Goal: Task Accomplishment & Management: Complete application form

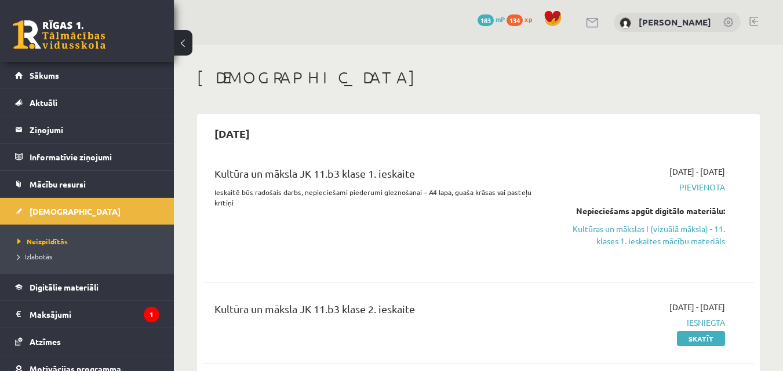
scroll to position [174, 0]
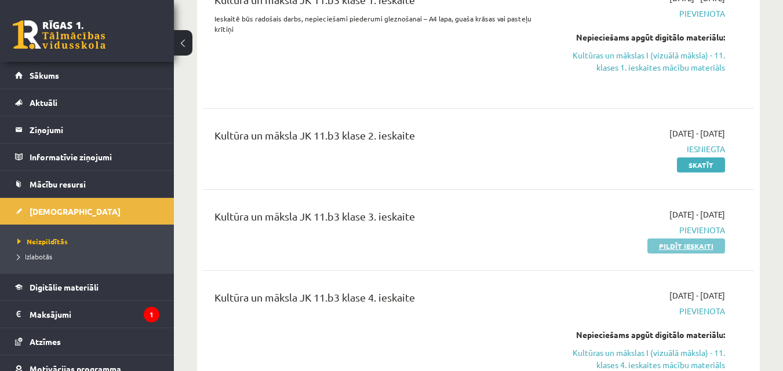
click at [692, 250] on link "Pildīt ieskaiti" at bounding box center [686, 246] width 78 height 15
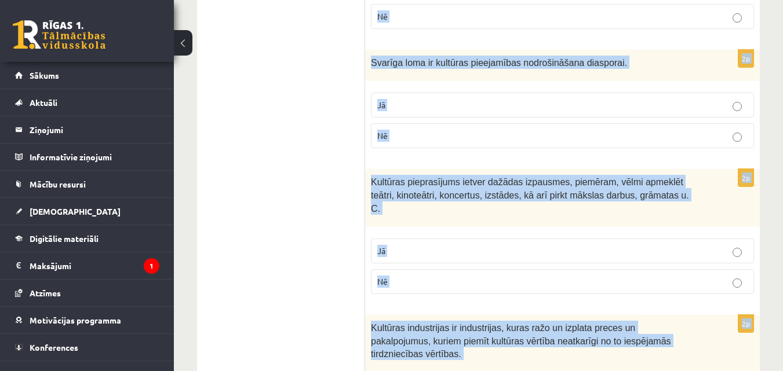
scroll to position [1831, 0]
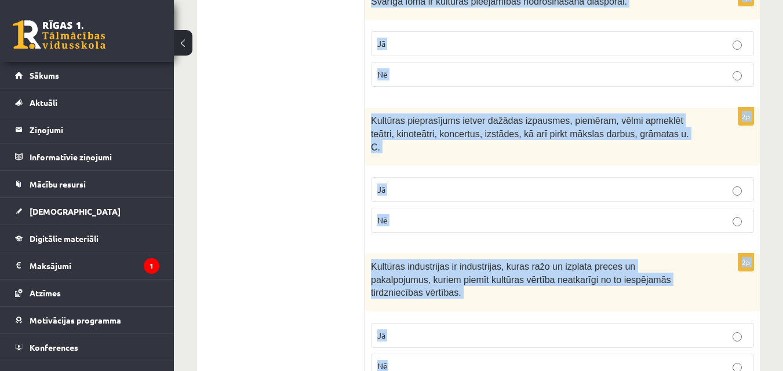
drag, startPoint x: 371, startPoint y: 196, endPoint x: 658, endPoint y: 345, distance: 322.6
copy form "Tehnoloģiju attīstība ļauj apmeklēt izstādes un muzejus virtuāli, kas paplašina…"
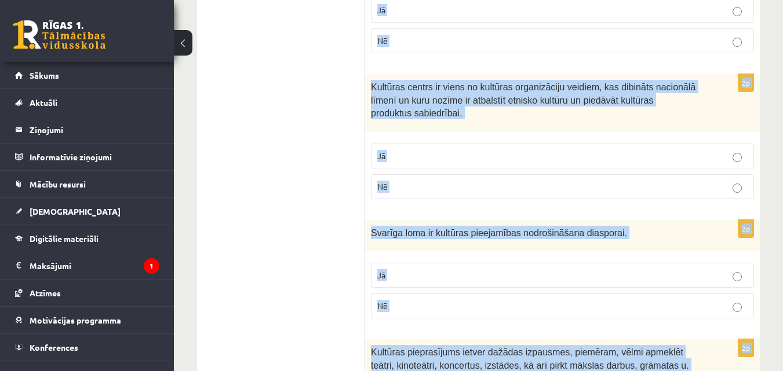
click at [369, 166] on div "2p Kultūras centrs ir viens no kultūras organizāciju veidiem, kas dibināts naci…" at bounding box center [562, 141] width 395 height 134
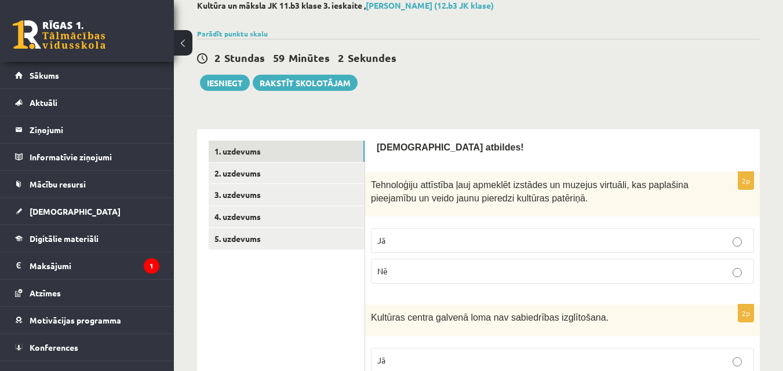
scroll to position [174, 0]
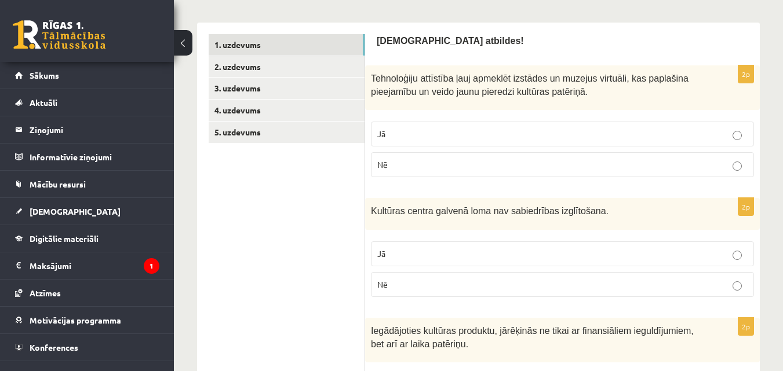
click at [402, 139] on p "Jā" at bounding box center [562, 134] width 370 height 12
click at [388, 282] on span "Nē" at bounding box center [382, 284] width 10 height 10
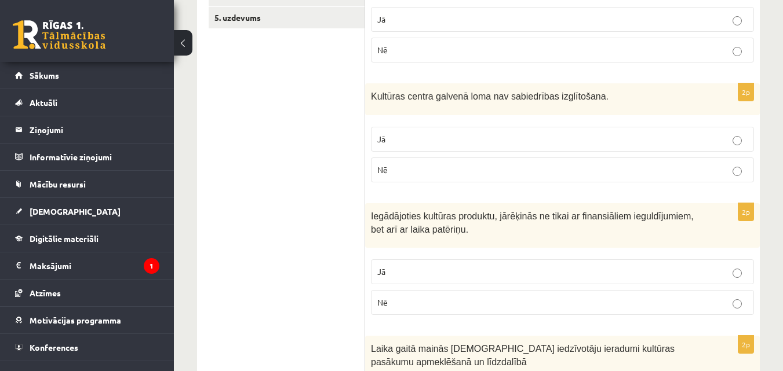
scroll to position [290, 0]
click at [481, 269] on p "Jā" at bounding box center [562, 271] width 370 height 12
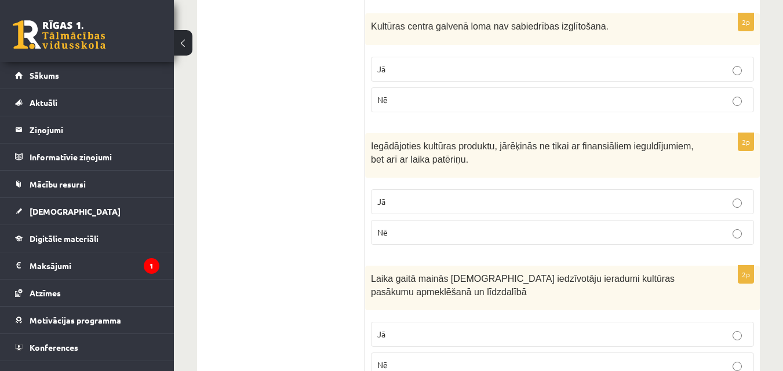
scroll to position [464, 0]
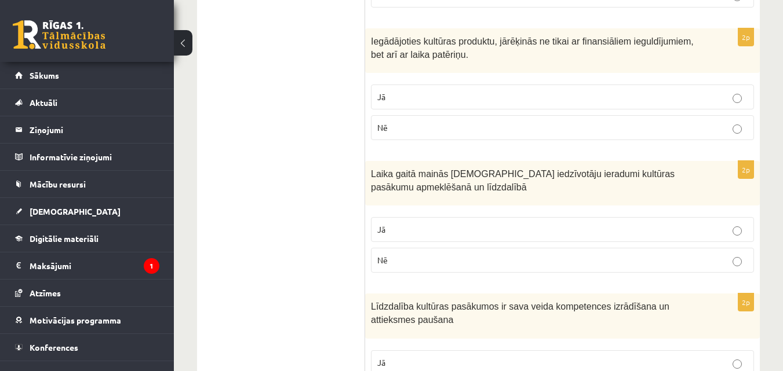
click at [479, 235] on p "Jā" at bounding box center [562, 230] width 370 height 12
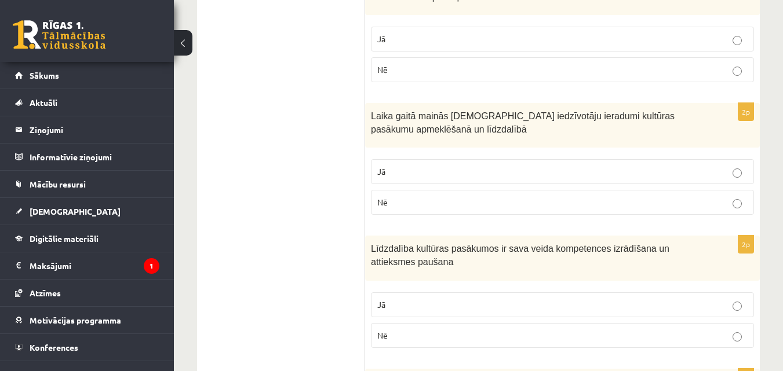
scroll to position [637, 0]
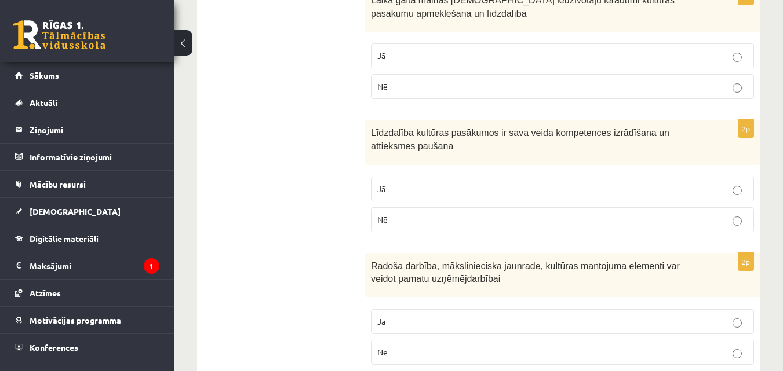
click at [488, 190] on p "Jā" at bounding box center [562, 189] width 370 height 12
click at [451, 329] on label "Jā" at bounding box center [562, 321] width 383 height 25
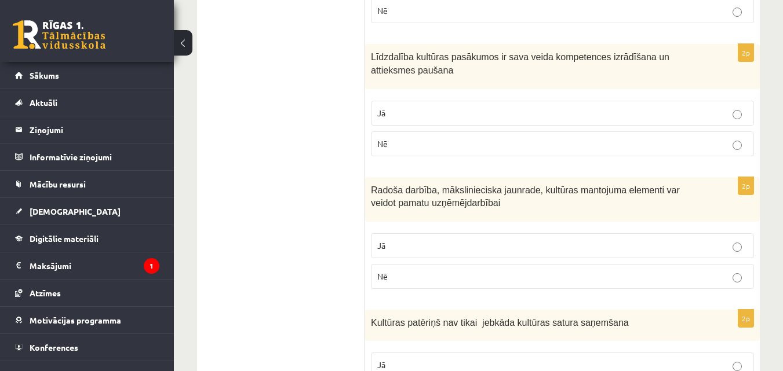
scroll to position [811, 0]
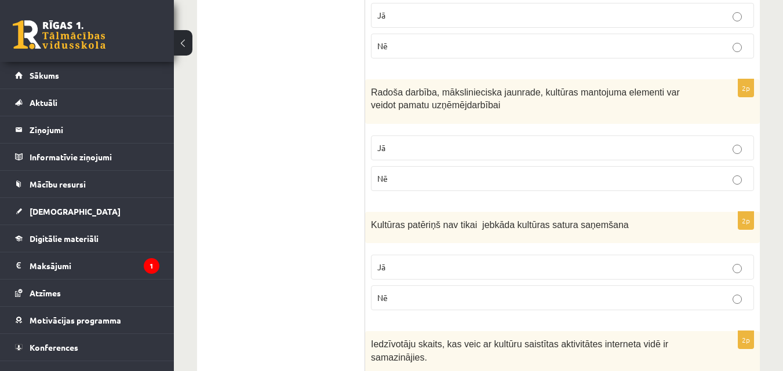
click at [517, 267] on p "Jā" at bounding box center [562, 267] width 370 height 12
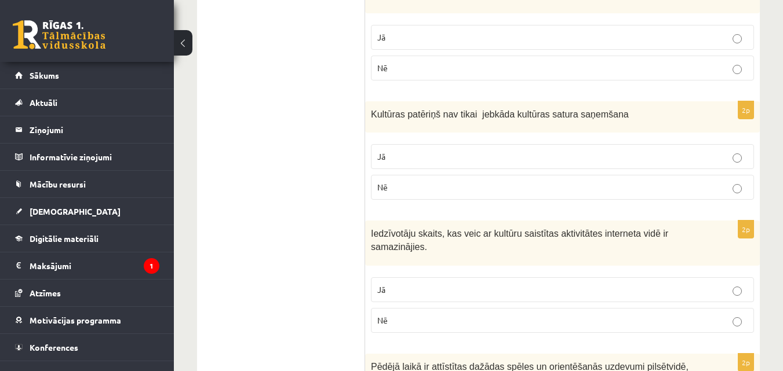
scroll to position [927, 0]
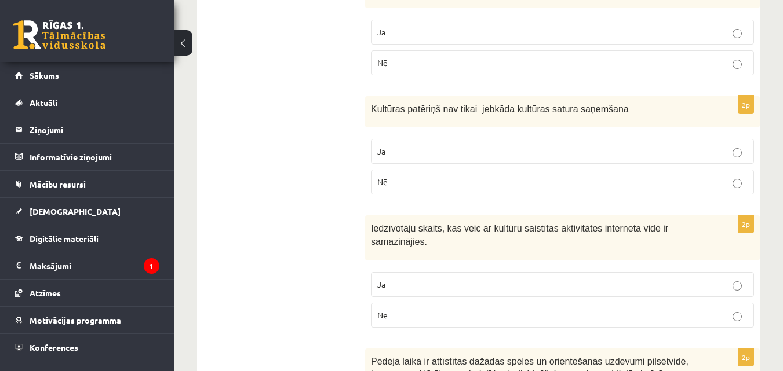
click at [448, 309] on p "Nē" at bounding box center [562, 315] width 370 height 12
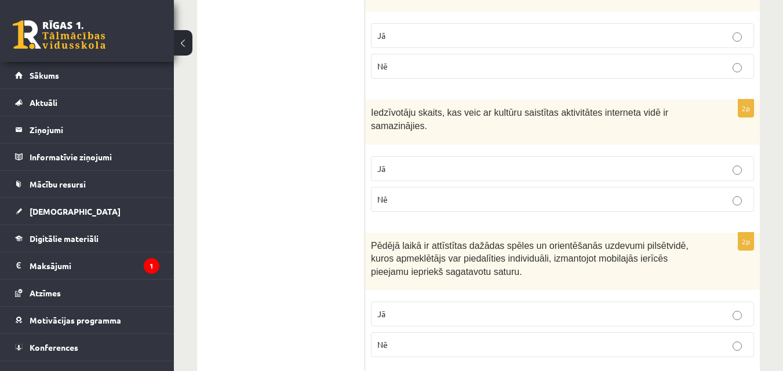
scroll to position [1159, 0]
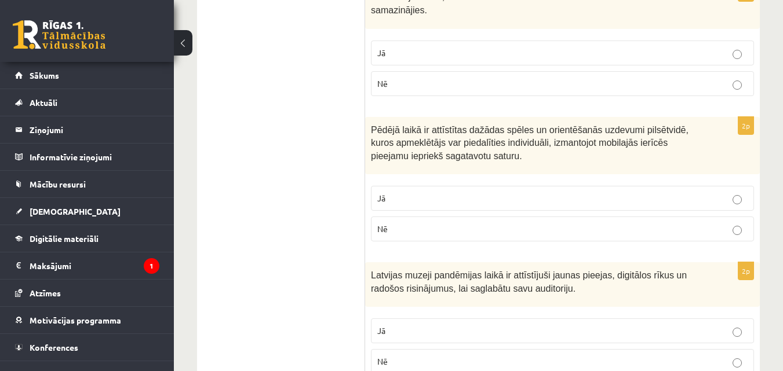
click at [468, 192] on p "Jā" at bounding box center [562, 198] width 370 height 12
click at [461, 325] on p "Jā" at bounding box center [562, 331] width 370 height 12
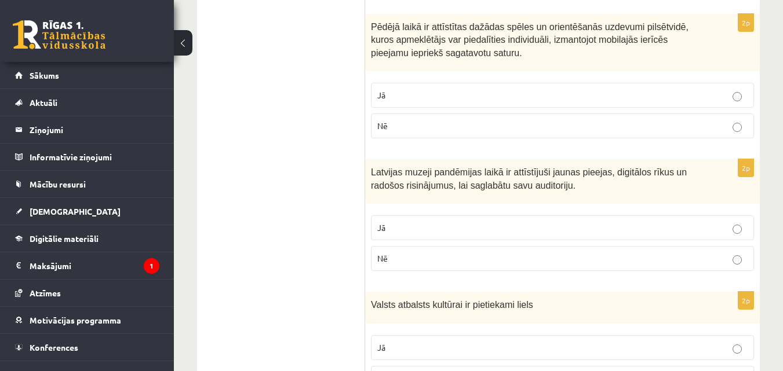
scroll to position [1333, 0]
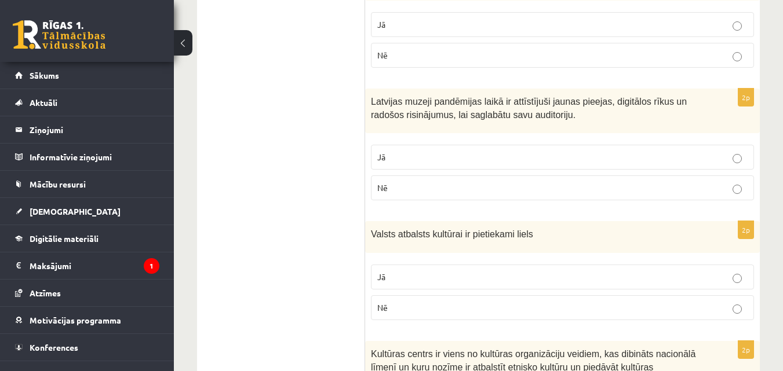
click at [461, 302] on p "Nē" at bounding box center [562, 308] width 370 height 12
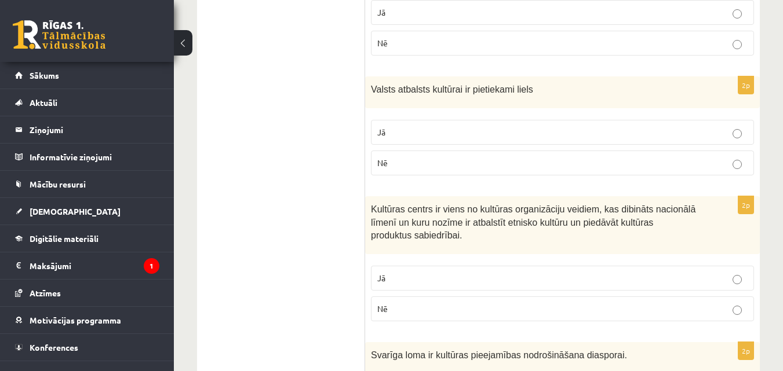
scroll to position [1564, 0]
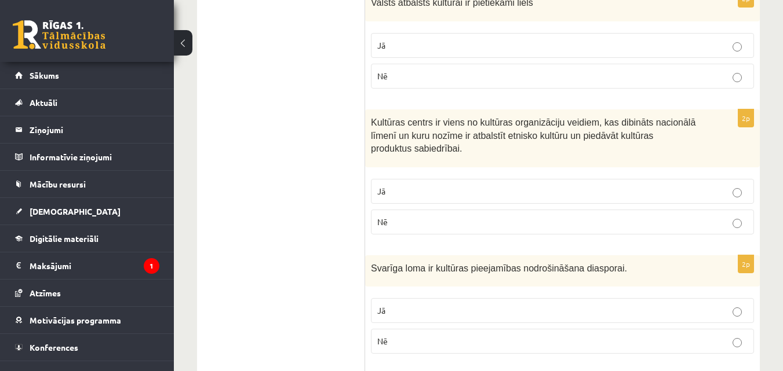
click at [516, 185] on p "Jā" at bounding box center [562, 191] width 370 height 12
click at [474, 305] on p "Jā" at bounding box center [562, 311] width 370 height 12
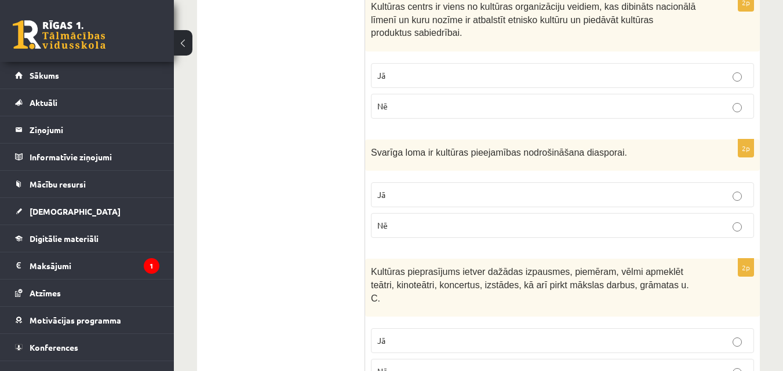
click at [450, 335] on p "Jā" at bounding box center [562, 341] width 370 height 12
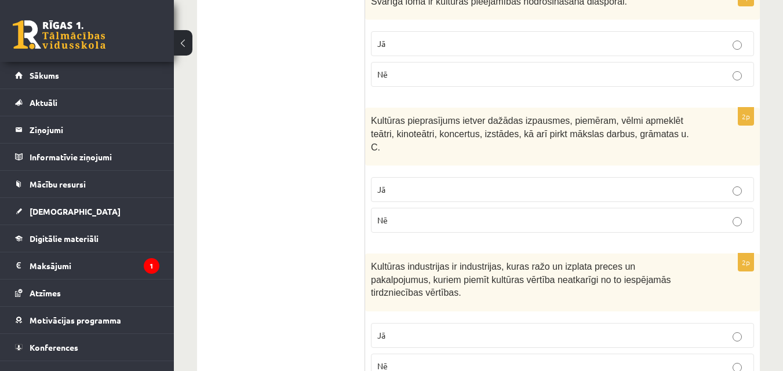
click at [477, 330] on p "Jā" at bounding box center [562, 336] width 370 height 12
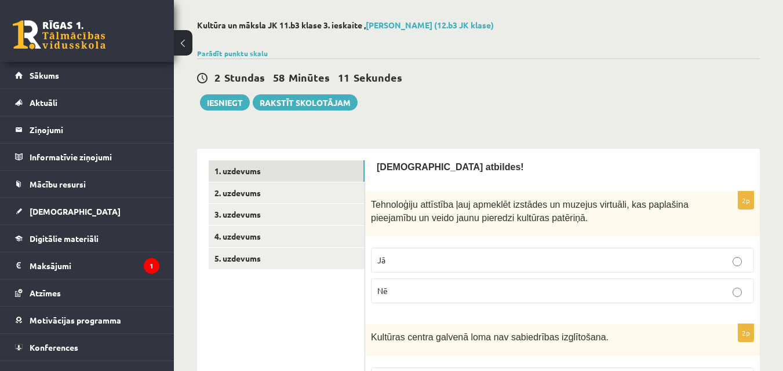
scroll to position [0, 0]
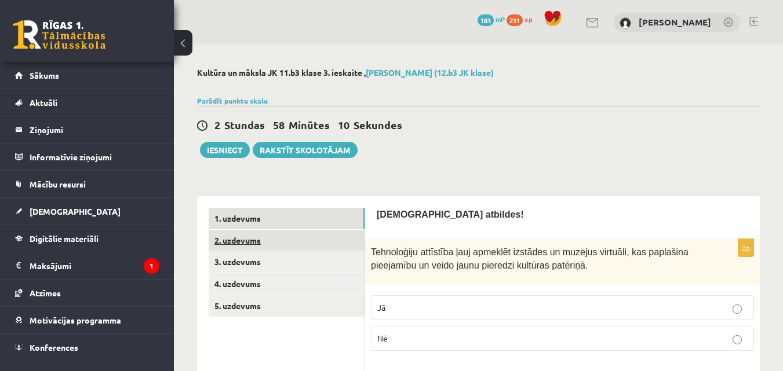
click at [241, 243] on link "2. uzdevums" at bounding box center [287, 240] width 156 height 21
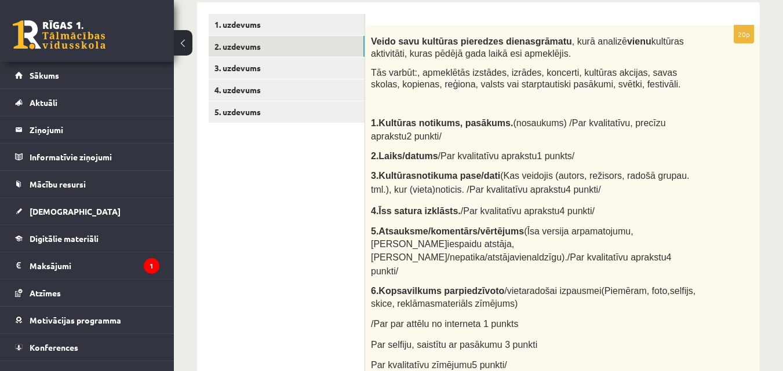
scroll to position [174, 0]
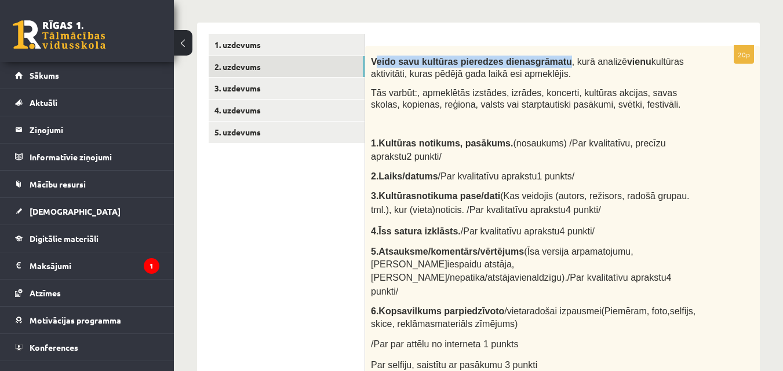
drag, startPoint x: 408, startPoint y: 61, endPoint x: 542, endPoint y: 62, distance: 133.3
click at [542, 62] on strong "Veido savu kultūras pieredzes dienasgrāmatu" at bounding box center [471, 62] width 201 height 10
copy strong "eido savu kultūras pieredzes dienasgrāmatu"
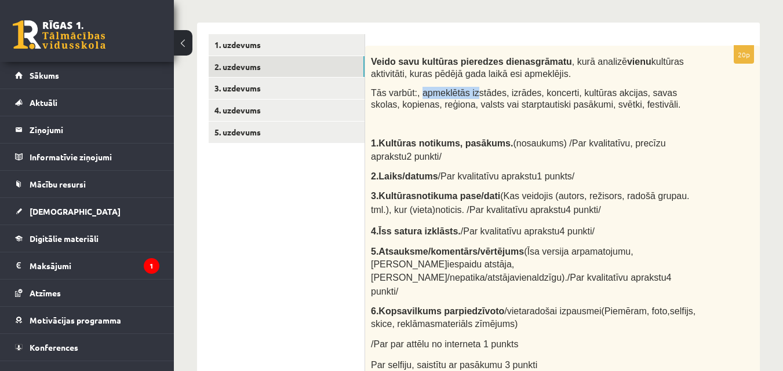
drag, startPoint x: 415, startPoint y: 93, endPoint x: 466, endPoint y: 95, distance: 50.4
click at [466, 95] on span "Tās varbūt:, apmeklētās izstādes, izrādes, koncerti, kultūras akcijas, savas sk…" at bounding box center [525, 99] width 309 height 22
click at [570, 126] on p at bounding box center [532, 124] width 323 height 12
drag, startPoint x: 476, startPoint y: 103, endPoint x: 564, endPoint y: 104, distance: 88.6
click at [564, 104] on span "Tās varbūt:, apmeklētās izstādes, izrādes, koncerti, kultūras akcijas, savas sk…" at bounding box center [525, 99] width 309 height 22
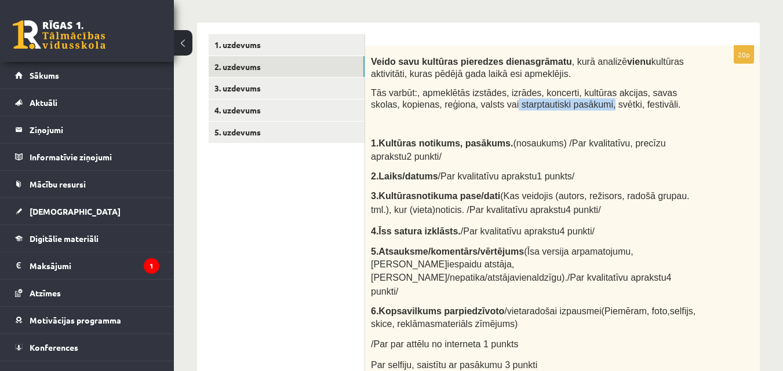
click at [569, 115] on div "Veido savu kultūras pieredzes dienasgrāmatu , kurā analizē vienu kultūras aktiv…" at bounding box center [562, 226] width 395 height 360
drag, startPoint x: 563, startPoint y: 104, endPoint x: 587, endPoint y: 105, distance: 24.4
click at [587, 105] on span "Tās varbūt:, apmeklētās izstādes, izrādes, koncerti, kultūras akcijas, savas sk…" at bounding box center [525, 99] width 309 height 22
copy span ", svētki"
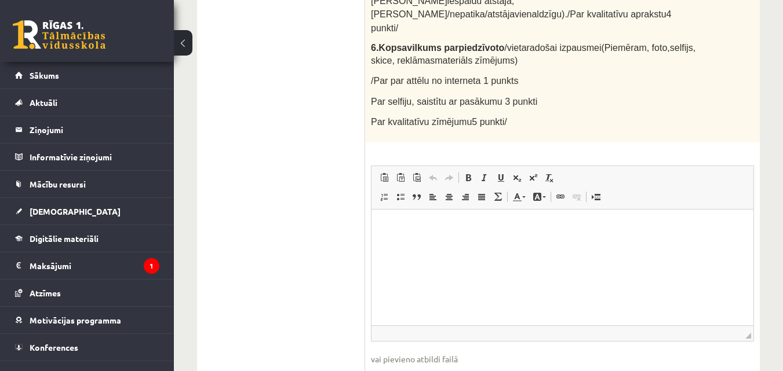
scroll to position [480, 0]
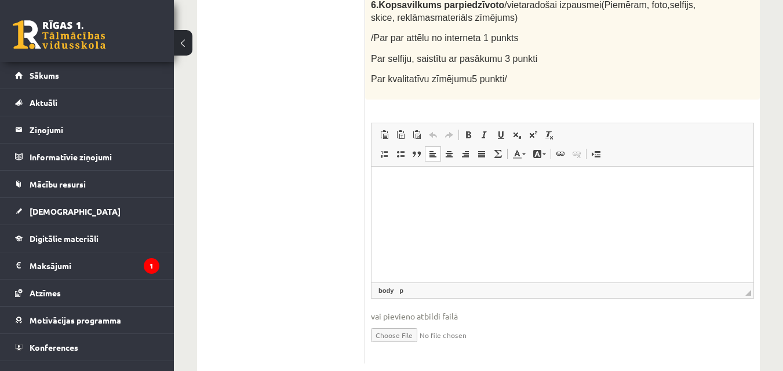
click at [415, 173] on html at bounding box center [562, 183] width 382 height 35
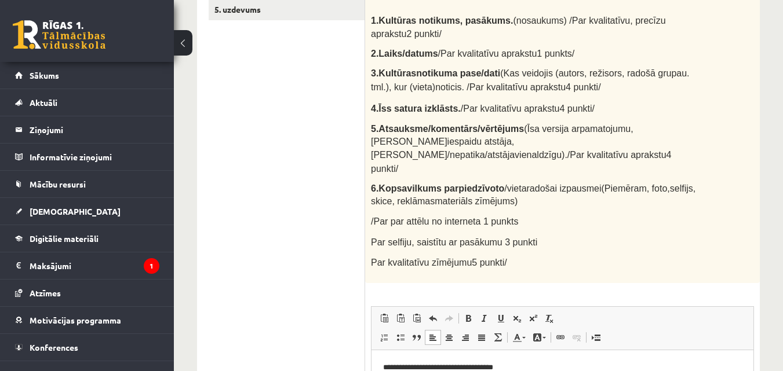
scroll to position [191, 0]
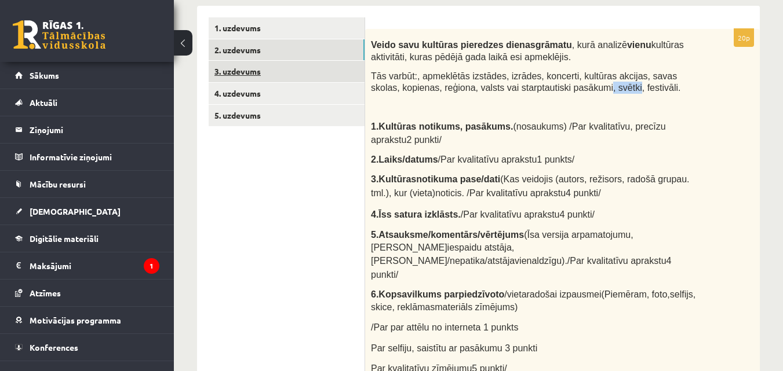
click at [243, 68] on link "3. uzdevums" at bounding box center [287, 71] width 156 height 21
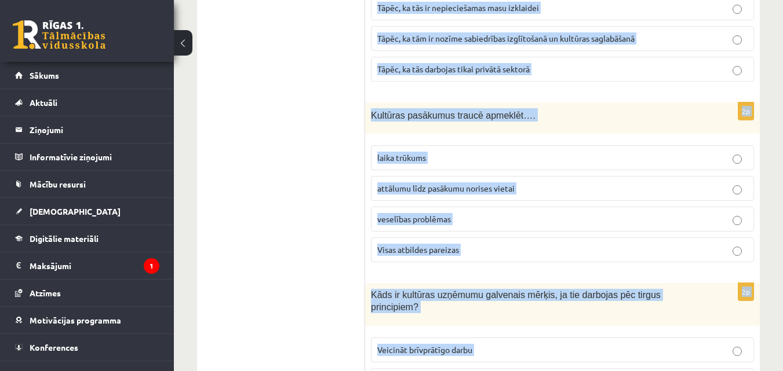
scroll to position [2606, 0]
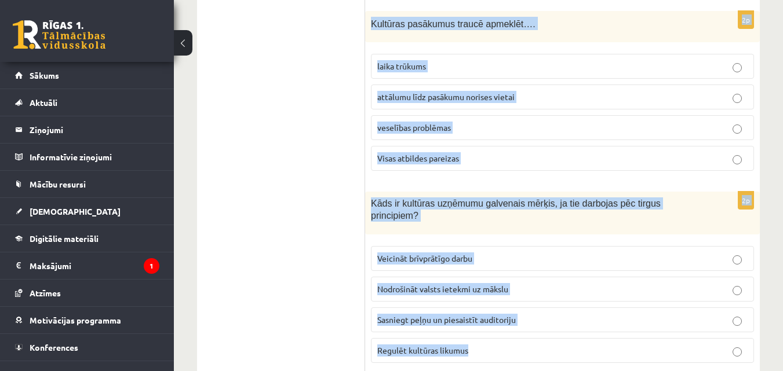
drag, startPoint x: 372, startPoint y: 40, endPoint x: 604, endPoint y: 352, distance: 388.9
copy form "Kas visvairāk ietekmē kultūras pieprasījumu sabiedrībā? Ģeogrāfiskā atrašanās v…"
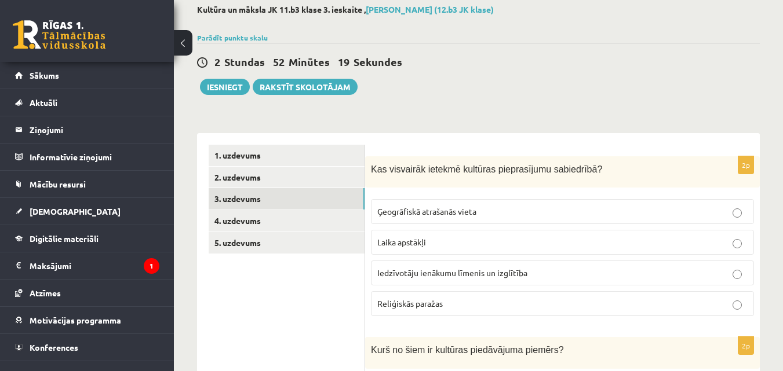
scroll to position [174, 0]
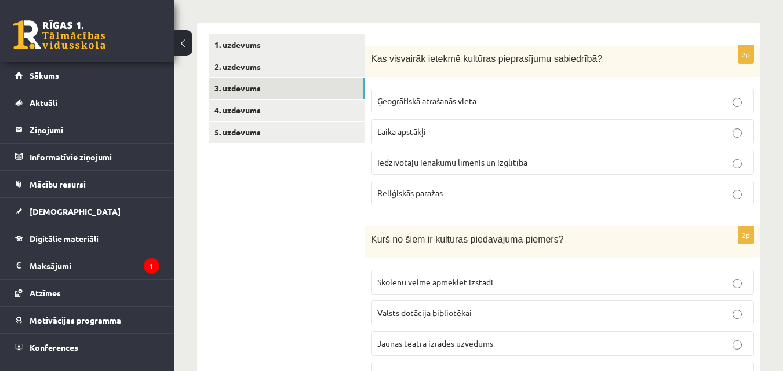
click at [515, 162] on span "Iedzīvotāju ienākumu līmenis un izglītība" at bounding box center [452, 162] width 150 height 10
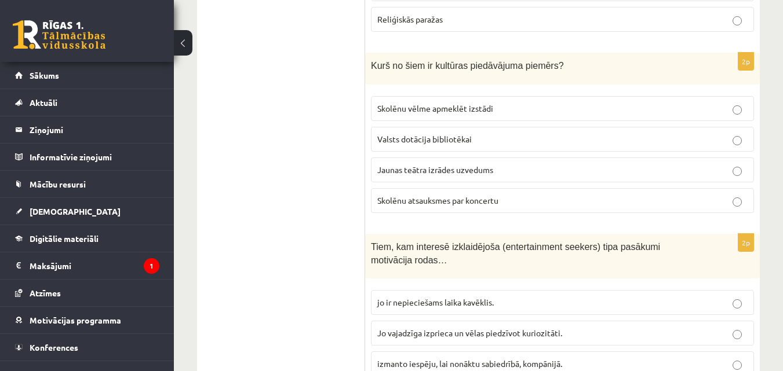
click at [462, 171] on span "Jaunas teātra izrādes uzvedums" at bounding box center [435, 170] width 116 height 10
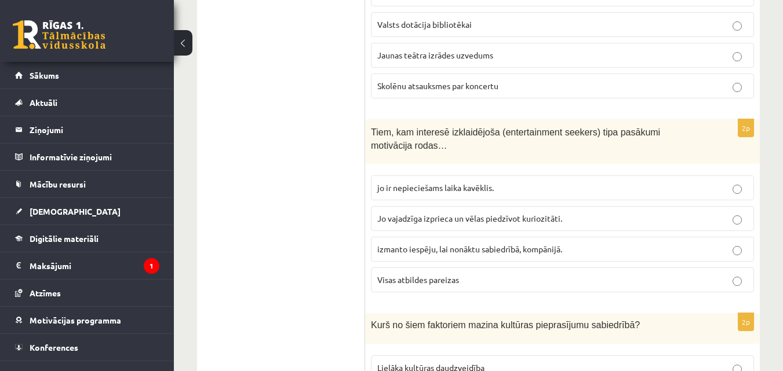
scroll to position [464, 0]
click at [454, 280] on span "Visas atbildes pareizas" at bounding box center [418, 278] width 82 height 10
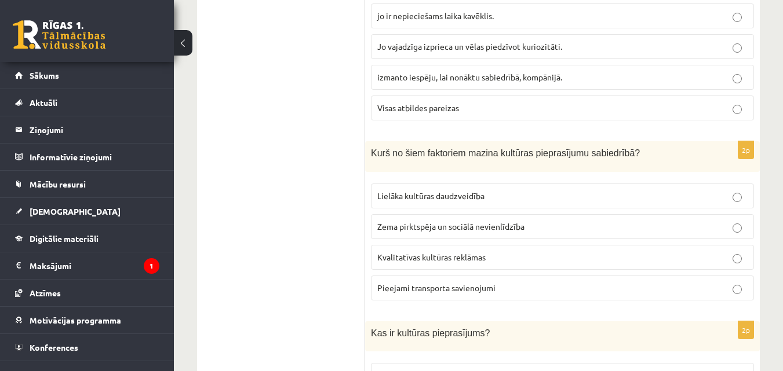
scroll to position [695, 0]
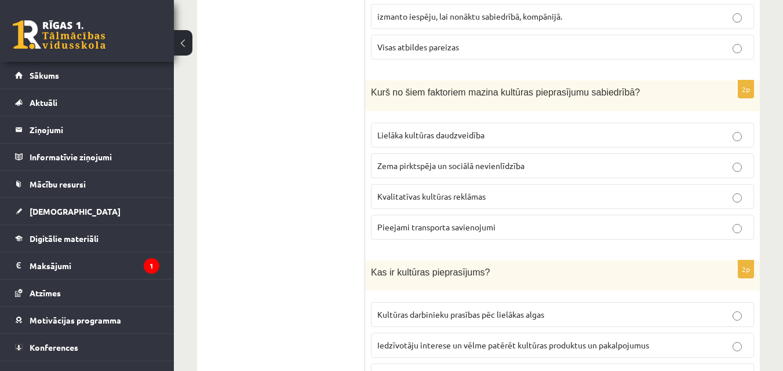
click at [422, 171] on p "Zema pirktspēja un sociālā nevienlīdzība" at bounding box center [562, 166] width 370 height 12
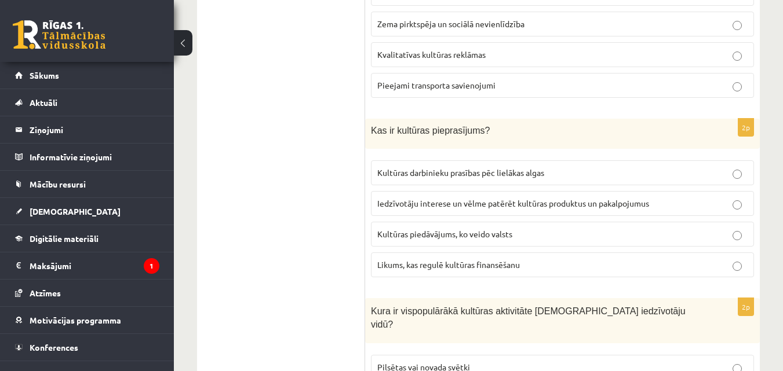
scroll to position [869, 0]
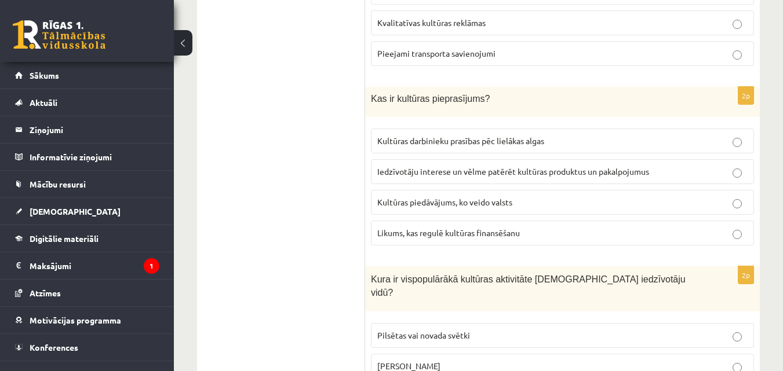
click at [451, 173] on span "Iedzīvotāju interese un vēlme patērēt kultūras produktus un pakalpojumus" at bounding box center [513, 171] width 272 height 10
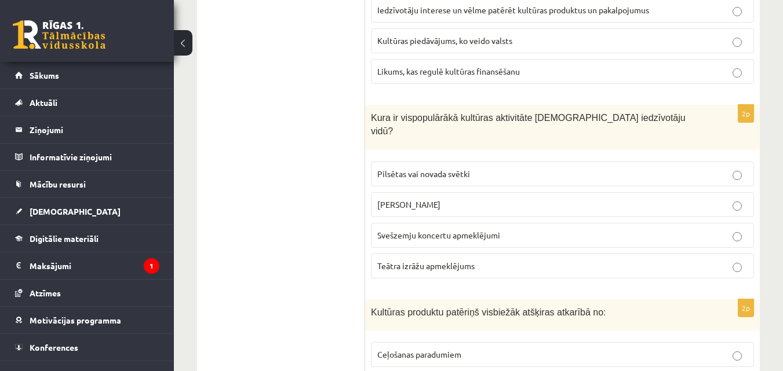
scroll to position [1043, 0]
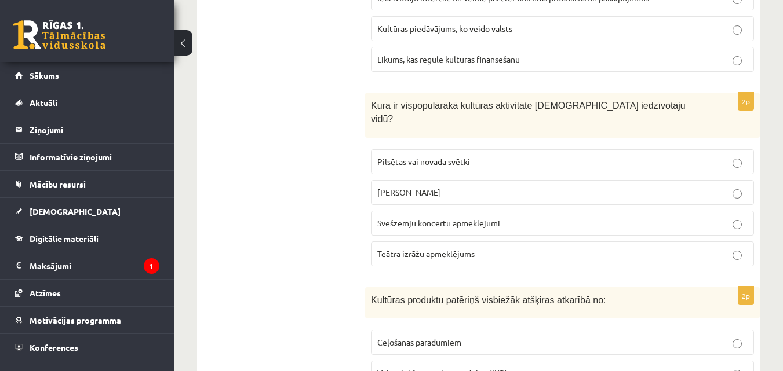
click at [428, 156] on span "Pilsētas vai novada svētki" at bounding box center [423, 161] width 93 height 10
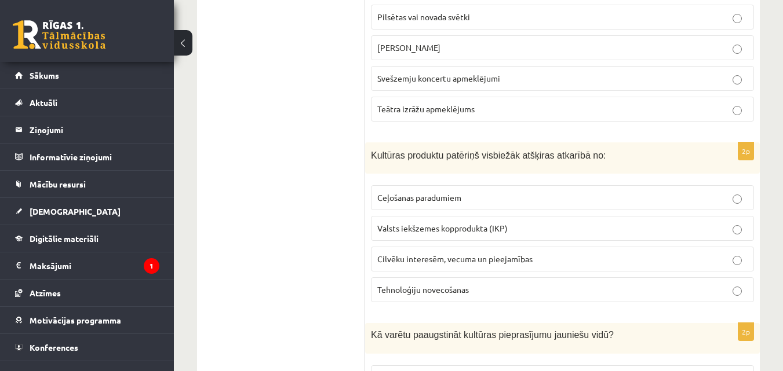
scroll to position [1217, 0]
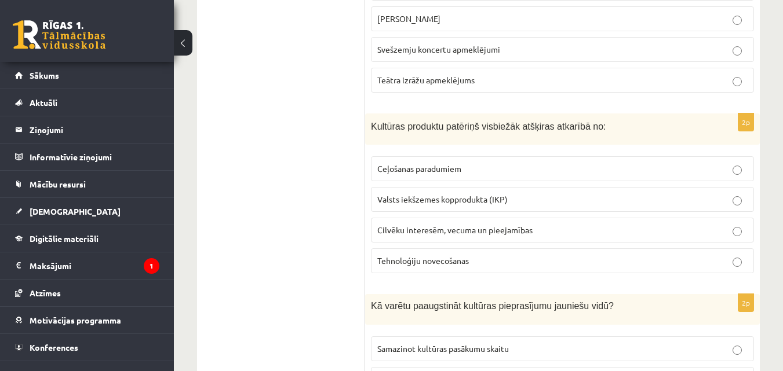
click at [452, 225] on span "Cilvēku interesēm, vecuma un pieejamības" at bounding box center [454, 230] width 155 height 10
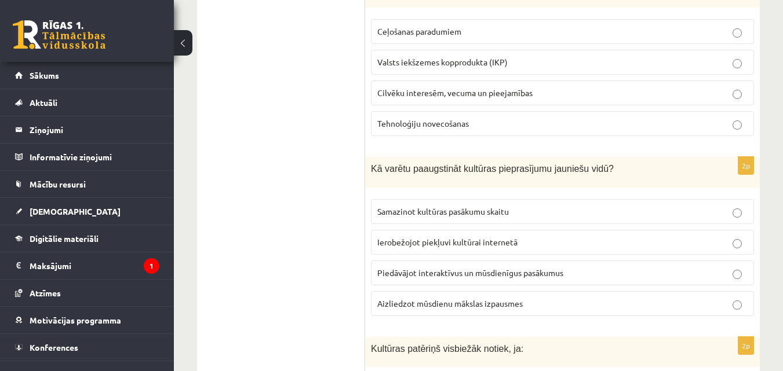
scroll to position [1391, 0]
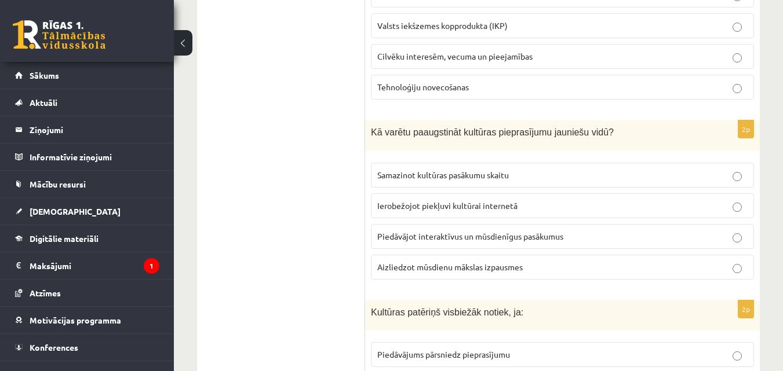
click at [446, 231] on span "Piedāvājot interaktīvus un mūsdienīgus pasākumus" at bounding box center [470, 236] width 186 height 10
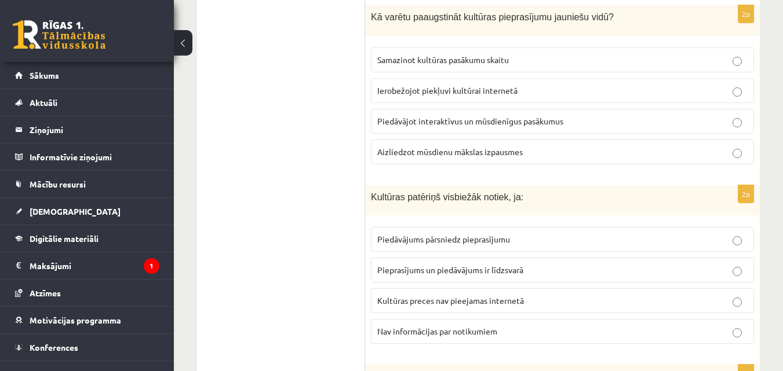
scroll to position [1506, 0]
click at [482, 264] on span "Pieprasījums un piedāvājums ir līdzsvarā" at bounding box center [450, 269] width 146 height 10
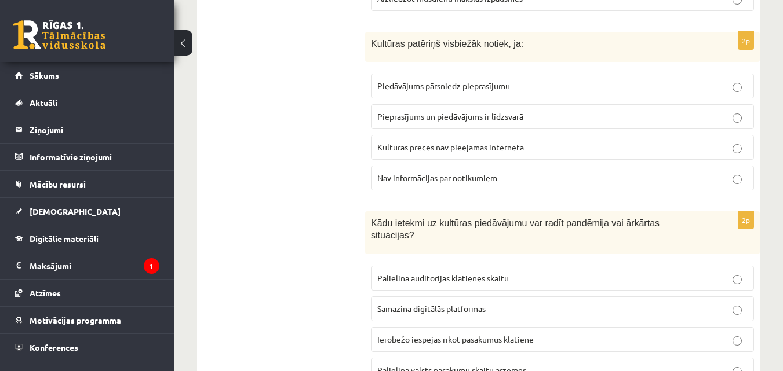
scroll to position [1680, 0]
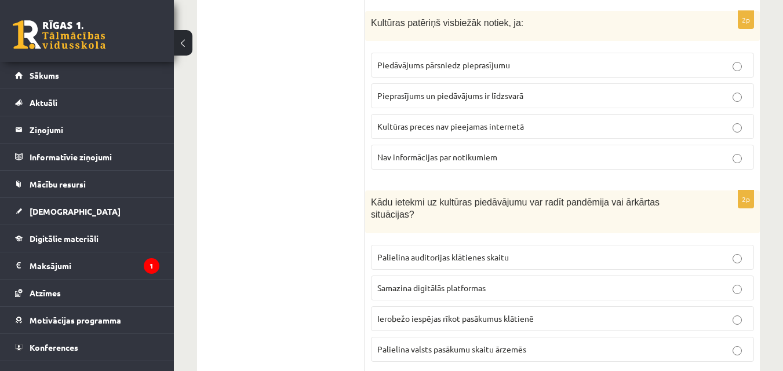
click at [447, 313] on span "Ierobežo iespējas rīkot pasākumus klātienē" at bounding box center [455, 318] width 156 height 10
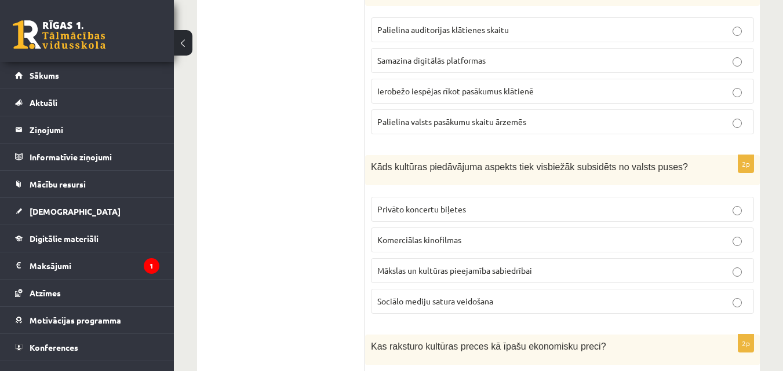
scroll to position [1912, 0]
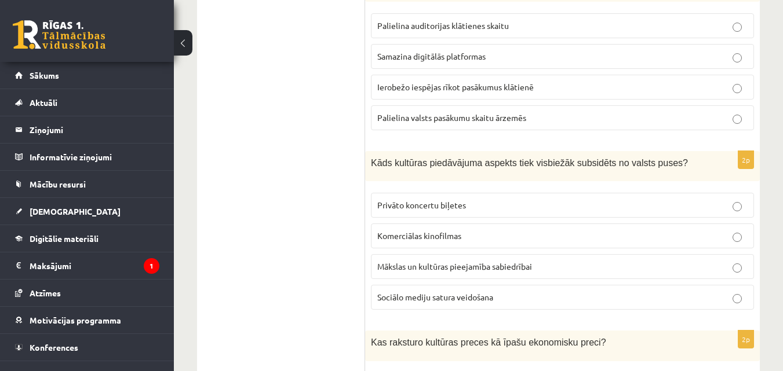
click at [454, 261] on span "Mākslas un kultūras pieejamība sabiedrībai" at bounding box center [454, 266] width 155 height 10
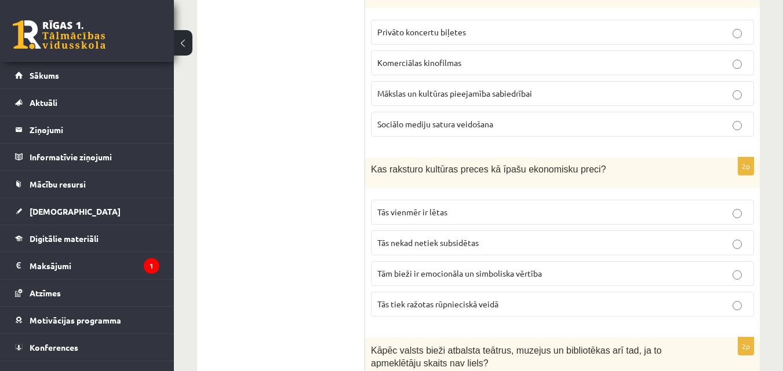
scroll to position [2086, 0]
click at [439, 268] on span "Tām bieži ir emocionāla un simboliska vērtība" at bounding box center [459, 273] width 165 height 10
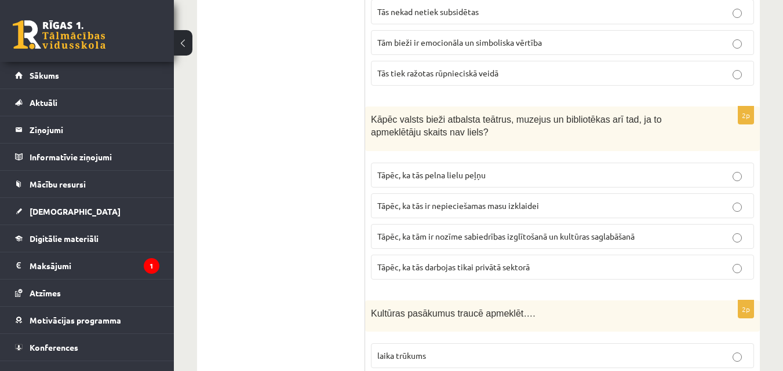
scroll to position [2318, 0]
click at [446, 230] on span "Tāpēc, ka tām ir nozīme sabiedrības izglītošanā un kultūras saglabāšanā" at bounding box center [505, 235] width 257 height 10
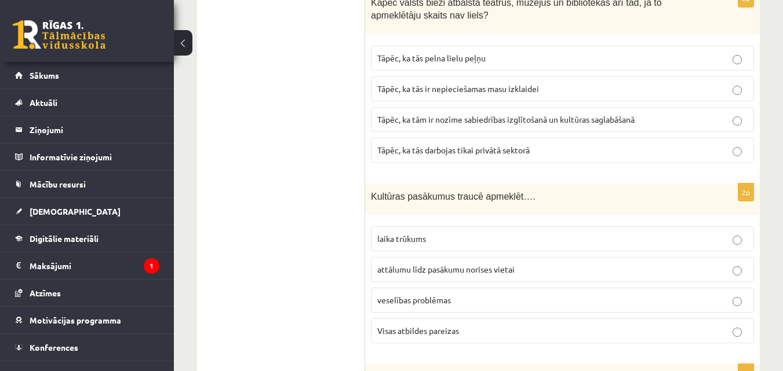
scroll to position [2549, 0]
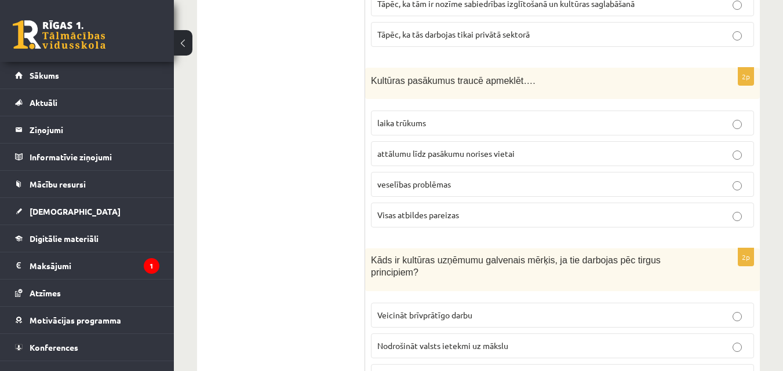
click at [483, 209] on p "Visas atbildes pareizas" at bounding box center [562, 215] width 370 height 12
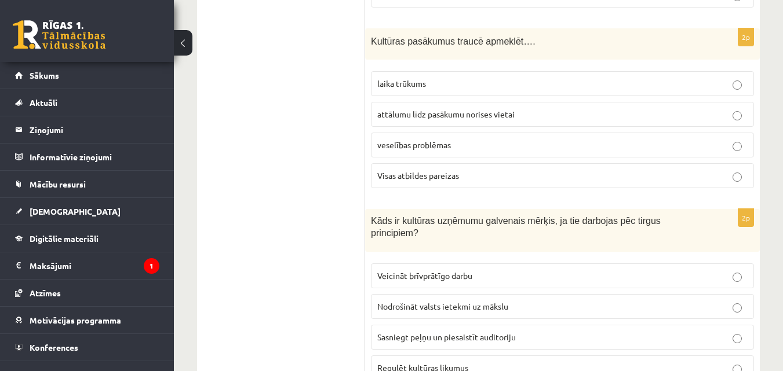
scroll to position [2606, 0]
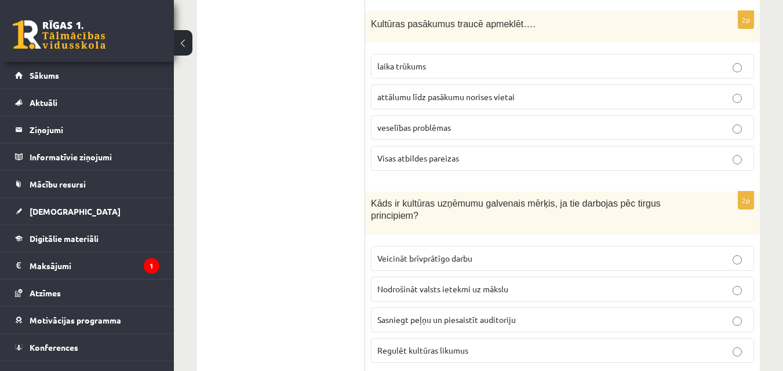
click at [433, 315] on span "Sasniegt peļņu un piesaistīt auditoriju" at bounding box center [446, 320] width 138 height 10
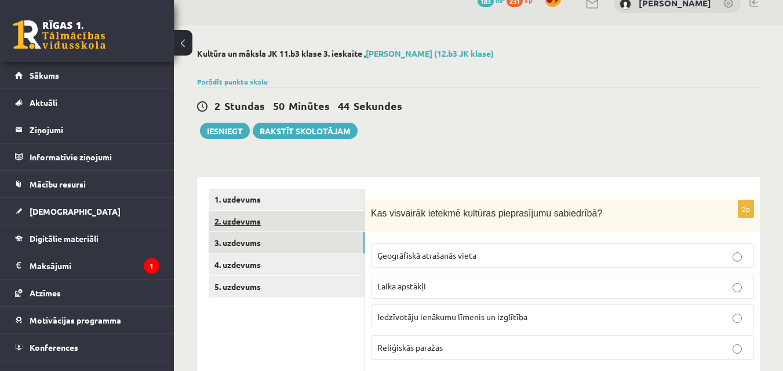
scroll to position [0, 0]
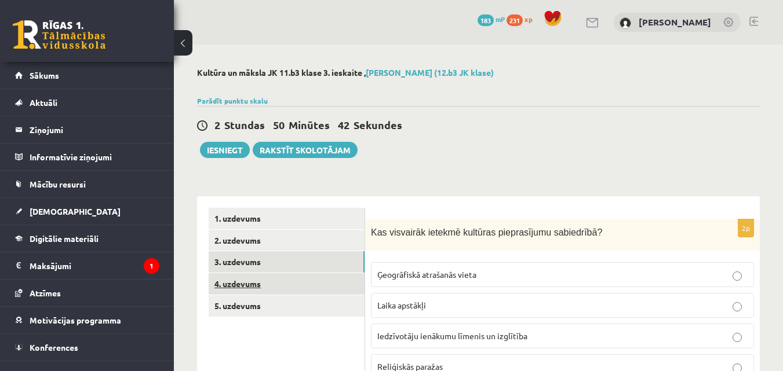
click at [253, 284] on link "4. uzdevums" at bounding box center [287, 283] width 156 height 21
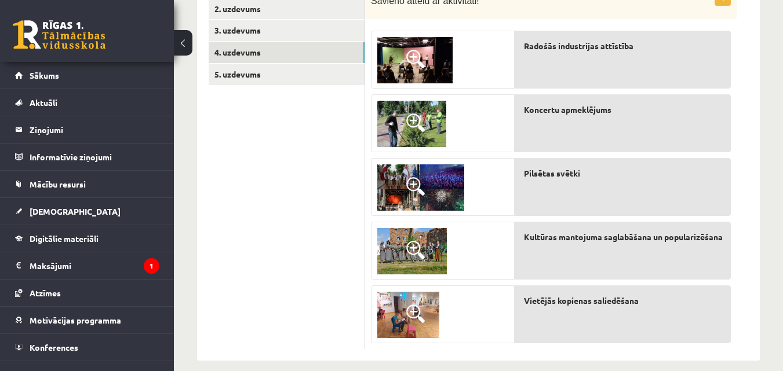
scroll to position [246, 0]
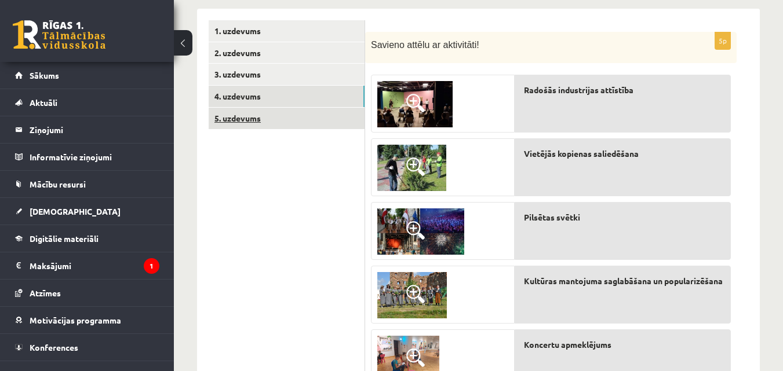
click at [262, 118] on link "5. uzdevums" at bounding box center [287, 118] width 156 height 21
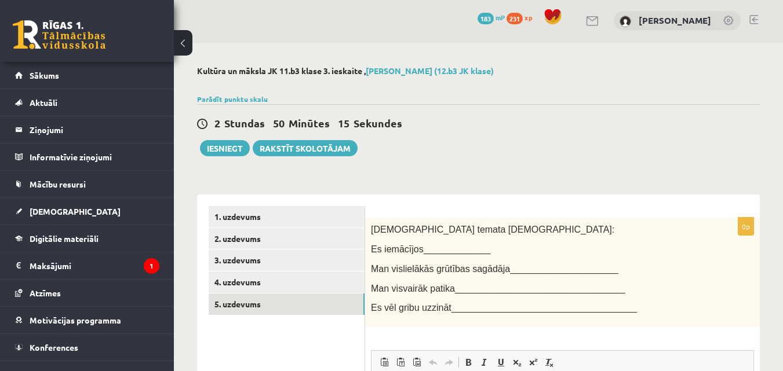
scroll to position [0, 0]
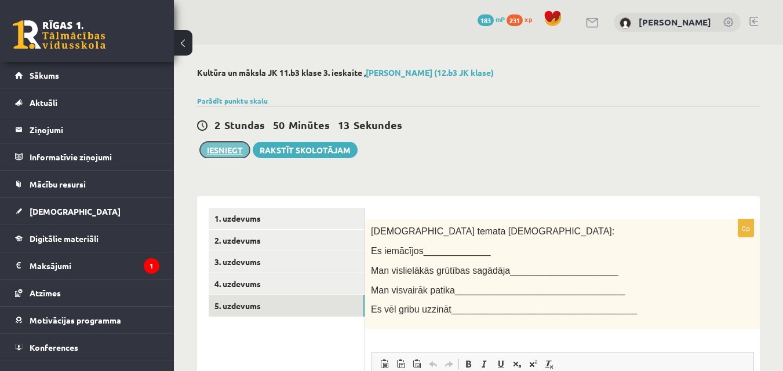
click at [227, 156] on button "Iesniegt" at bounding box center [225, 150] width 50 height 16
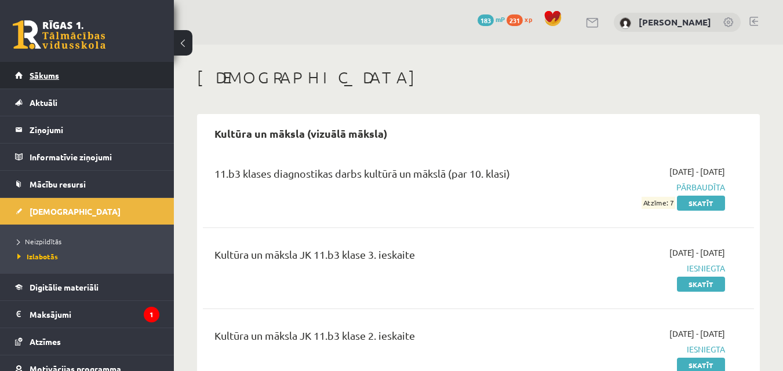
click at [77, 79] on link "Sākums" at bounding box center [87, 75] width 144 height 27
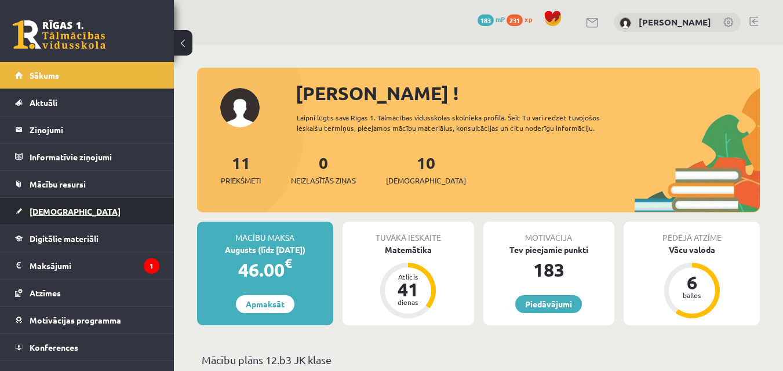
click at [105, 220] on link "[DEMOGRAPHIC_DATA]" at bounding box center [87, 211] width 144 height 27
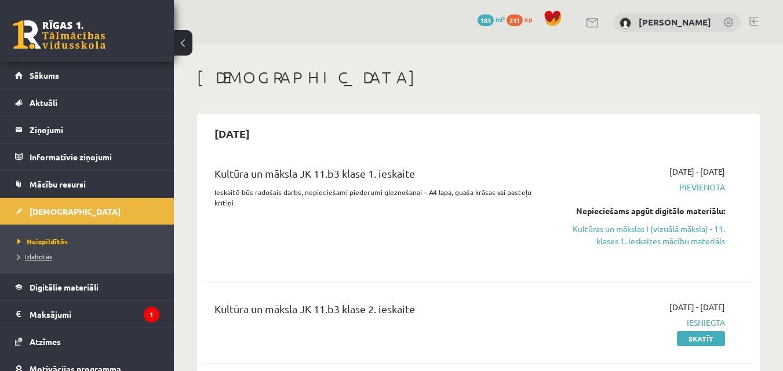
click at [52, 259] on span "Izlabotās" at bounding box center [34, 256] width 35 height 9
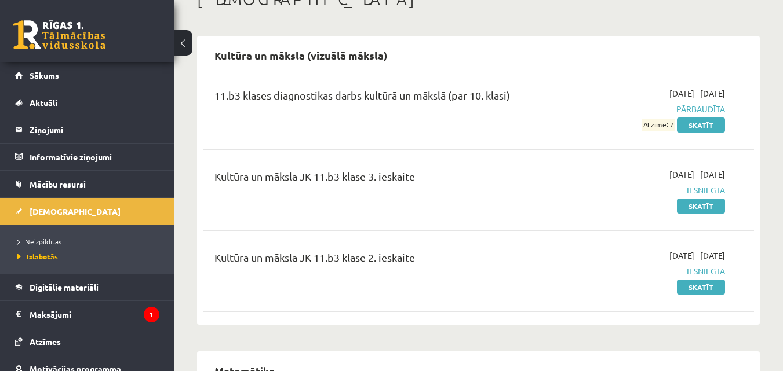
scroll to position [58, 0]
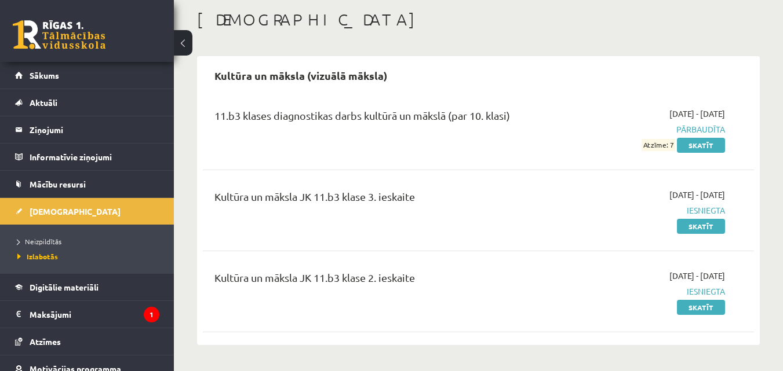
click at [554, 12] on h1 "[DEMOGRAPHIC_DATA]" at bounding box center [478, 20] width 563 height 20
